Goal: Transaction & Acquisition: Obtain resource

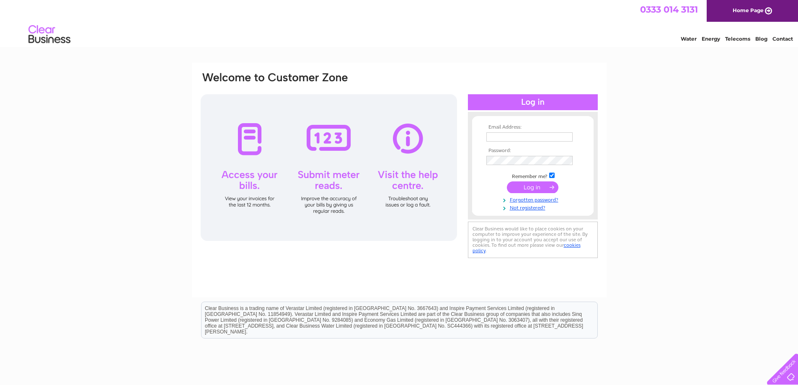
type input "[PERSON_NAME][EMAIL_ADDRESS][DOMAIN_NAME]"
click at [533, 188] on input "submit" at bounding box center [533, 187] width 52 height 12
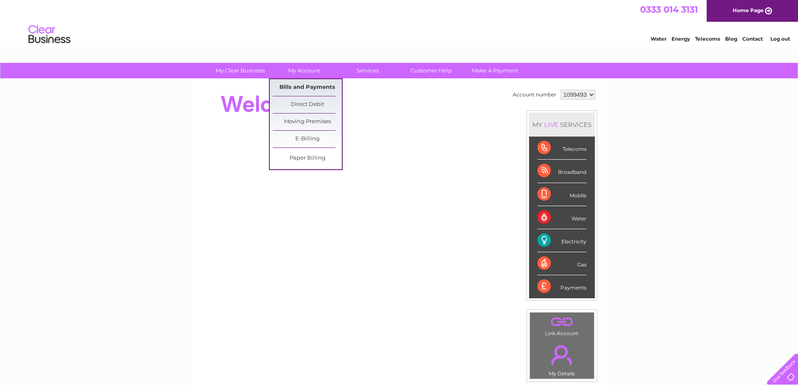
click at [297, 83] on link "Bills and Payments" at bounding box center [307, 87] width 69 height 17
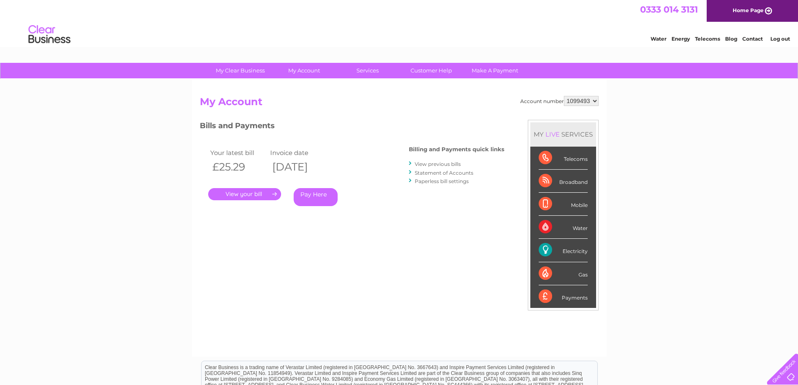
click at [254, 194] on link "." at bounding box center [244, 194] width 73 height 12
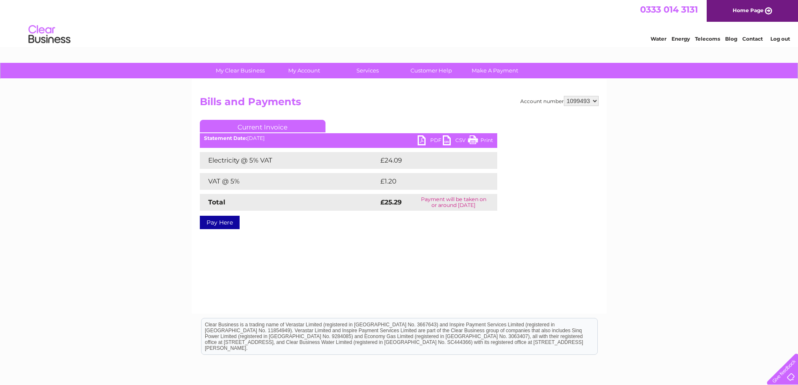
click at [427, 137] on link "PDF" at bounding box center [430, 141] width 25 height 12
click at [780, 36] on link "Log out" at bounding box center [781, 39] width 20 height 6
